Goal: Task Accomplishment & Management: Use online tool/utility

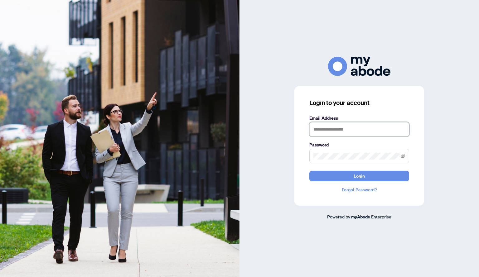
click at [326, 132] on input "text" at bounding box center [359, 129] width 100 height 14
type input "**********"
click at [336, 160] on span at bounding box center [359, 156] width 100 height 14
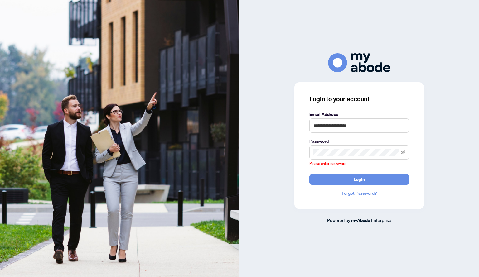
click at [336, 160] on div "Please enter password" at bounding box center [359, 156] width 100 height 22
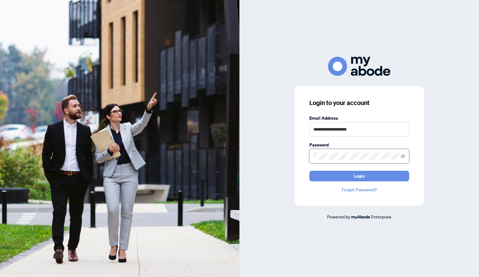
click at [309, 171] on button "Login" at bounding box center [359, 176] width 100 height 11
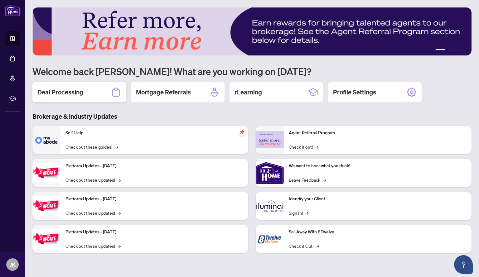
click at [64, 94] on h2 "Deal Processing" at bounding box center [60, 92] width 46 height 9
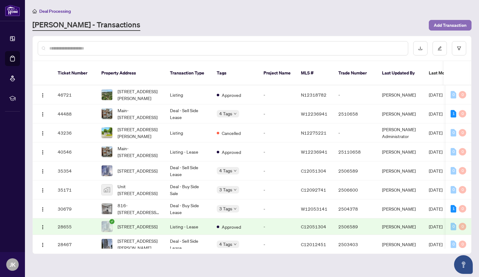
click at [431, 27] on button "Add Transaction" at bounding box center [450, 25] width 43 height 11
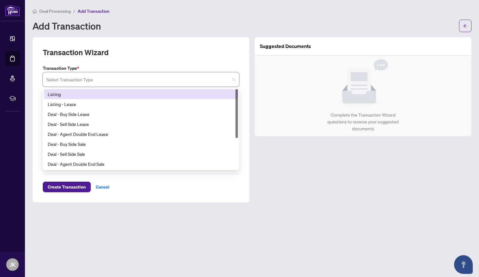
click at [161, 79] on input "search" at bounding box center [137, 81] width 183 height 14
click at [98, 92] on div "Listing" at bounding box center [141, 94] width 187 height 7
